Goal: Find specific page/section

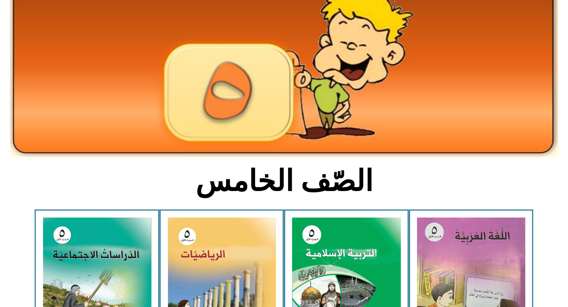
scroll to position [76, 0]
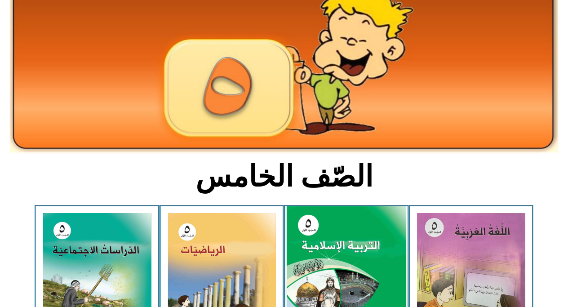
click at [345, 250] on img at bounding box center [346, 280] width 119 height 149
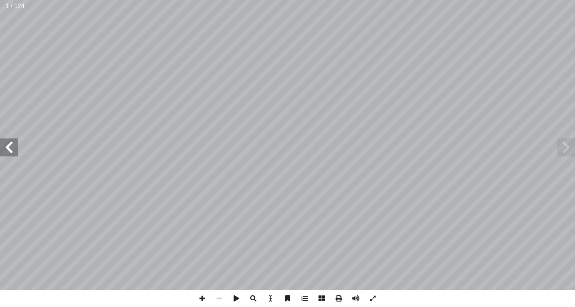
click at [10, 143] on span at bounding box center [9, 147] width 18 height 18
click at [202, 296] on span at bounding box center [202, 298] width 17 height 17
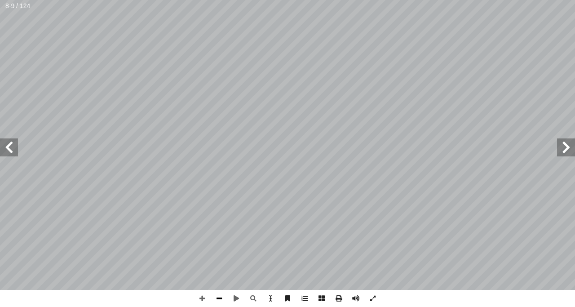
click at [219, 296] on span at bounding box center [219, 298] width 17 height 17
click at [3, 146] on span at bounding box center [9, 147] width 18 height 18
click at [203, 297] on span at bounding box center [202, 298] width 17 height 17
